Goal: Complete application form

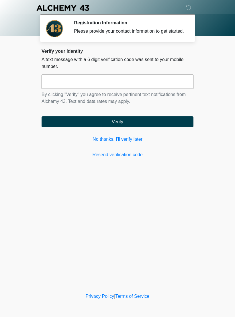
click at [151, 89] on input "text" at bounding box center [118, 81] width 152 height 14
type input "******"
click at [154, 127] on button "Verify" at bounding box center [118, 121] width 152 height 11
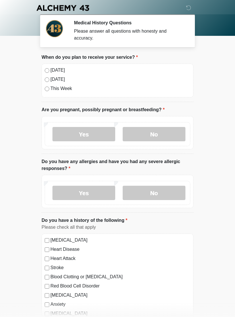
click at [164, 133] on label "No" at bounding box center [154, 134] width 63 height 14
click at [157, 194] on label "No" at bounding box center [154, 193] width 63 height 14
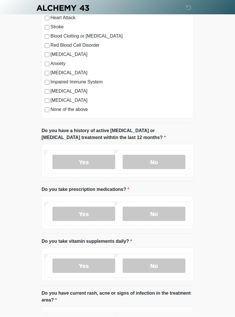
scroll to position [243, 0]
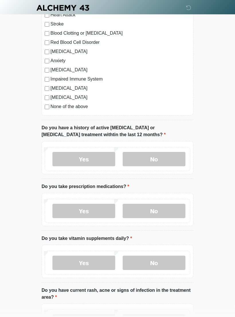
click at [159, 156] on label "No" at bounding box center [154, 159] width 63 height 14
click at [96, 213] on label "Yes" at bounding box center [83, 211] width 63 height 14
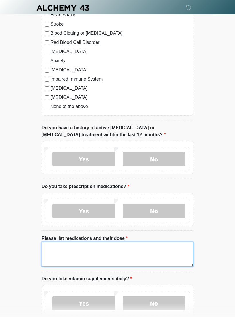
click at [103, 251] on textarea "Please list medications and their dose" at bounding box center [118, 254] width 152 height 25
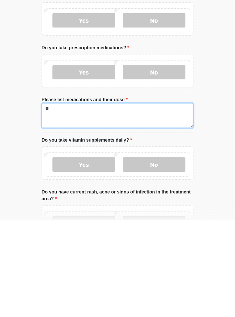
type textarea "*"
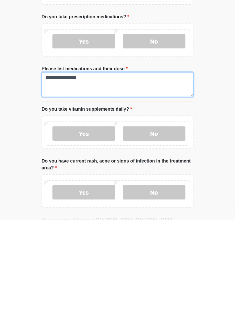
type textarea "**********"
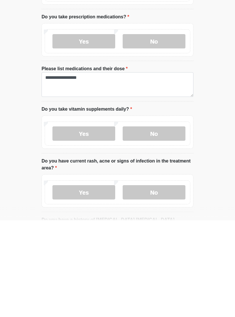
click at [158, 223] on label "No" at bounding box center [154, 230] width 63 height 14
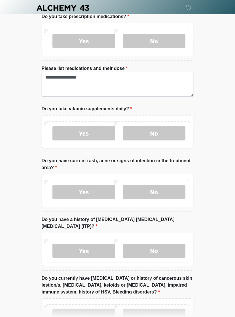
click at [156, 192] on label "No" at bounding box center [154, 192] width 63 height 14
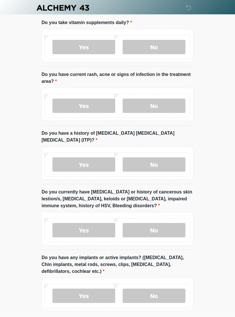
scroll to position [500, 0]
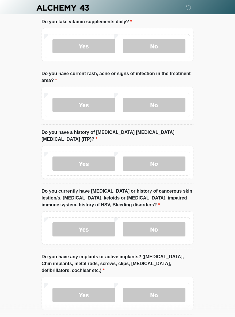
click at [164, 157] on label "No" at bounding box center [154, 164] width 63 height 14
click at [166, 223] on label "No" at bounding box center [154, 229] width 63 height 14
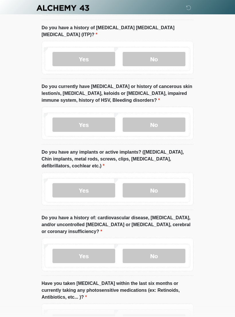
scroll to position [607, 0]
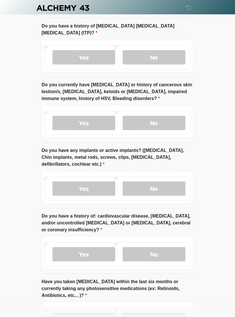
click at [160, 182] on label "No" at bounding box center [154, 188] width 63 height 14
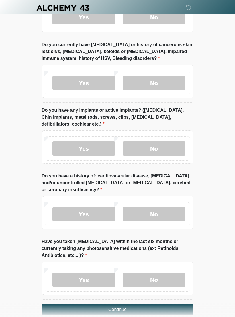
click at [158, 208] on label "No" at bounding box center [154, 214] width 63 height 14
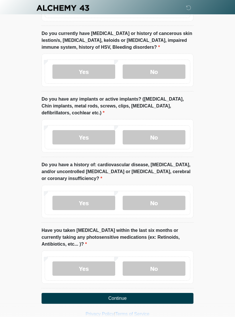
click at [173, 262] on label "No" at bounding box center [154, 268] width 63 height 14
click at [149, 293] on button "Continue" at bounding box center [118, 298] width 152 height 11
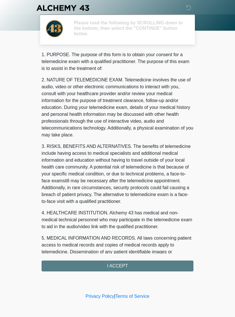
scroll to position [0, 0]
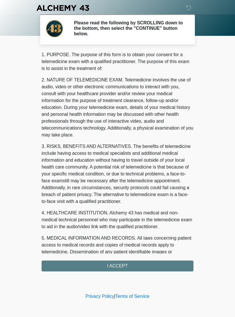
click at [123, 271] on div "‎ ‎ ‎ ‎ Please read the following by SCROLLING down to the bottom, then select …" at bounding box center [118, 146] width 172 height 280
click at [127, 268] on div "1. PURPOSE. The purpose of this form is to obtain your consent for a telemedici…" at bounding box center [118, 161] width 152 height 220
click at [151, 263] on div "1. PURPOSE. The purpose of this form is to obtain your consent for a telemedici…" at bounding box center [118, 161] width 152 height 220
click at [151, 265] on div "1. PURPOSE. The purpose of this form is to obtain your consent for a telemedici…" at bounding box center [118, 161] width 152 height 220
click at [118, 259] on div "1. PURPOSE. The purpose of this form is to obtain your consent for a telemedici…" at bounding box center [118, 161] width 152 height 220
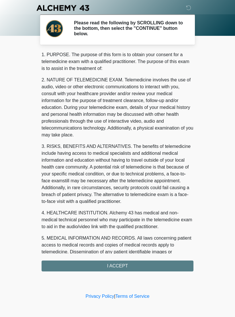
click at [118, 259] on div "1. PURPOSE. The purpose of this form is to obtain your consent for a telemedici…" at bounding box center [118, 161] width 152 height 220
click at [119, 262] on div "1. PURPOSE. The purpose of this form is to obtain your consent for a telemedici…" at bounding box center [118, 161] width 152 height 220
click at [120, 267] on div "1. PURPOSE. The purpose of this form is to obtain your consent for a telemedici…" at bounding box center [118, 161] width 152 height 220
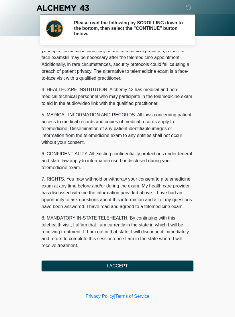
click at [136, 265] on button "I ACCEPT" at bounding box center [118, 265] width 152 height 11
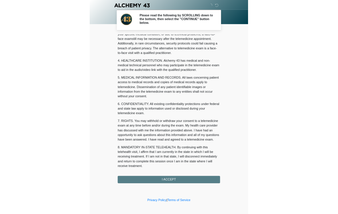
scroll to position [130, 0]
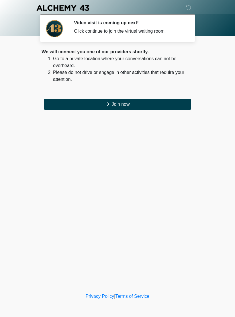
click at [133, 108] on button "Join now" at bounding box center [117, 104] width 147 height 11
